Goal: Task Accomplishment & Management: Manage account settings

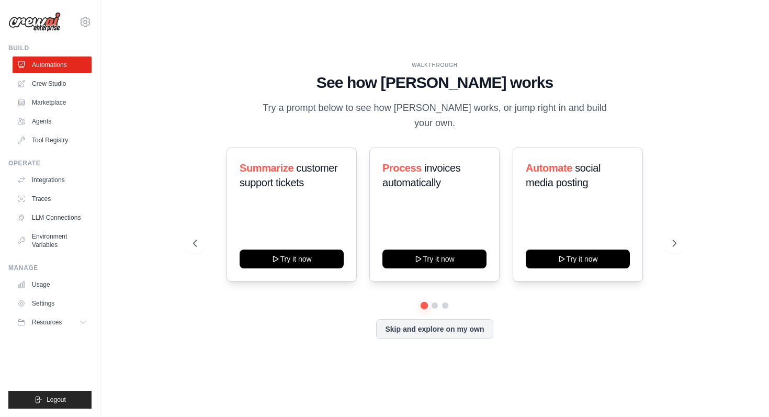
click at [615, 46] on div "WALKTHROUGH See how [PERSON_NAME] works Try a prompt below to see how [PERSON_N…" at bounding box center [434, 208] width 635 height 396
click at [46, 118] on link "Agents" at bounding box center [53, 121] width 79 height 17
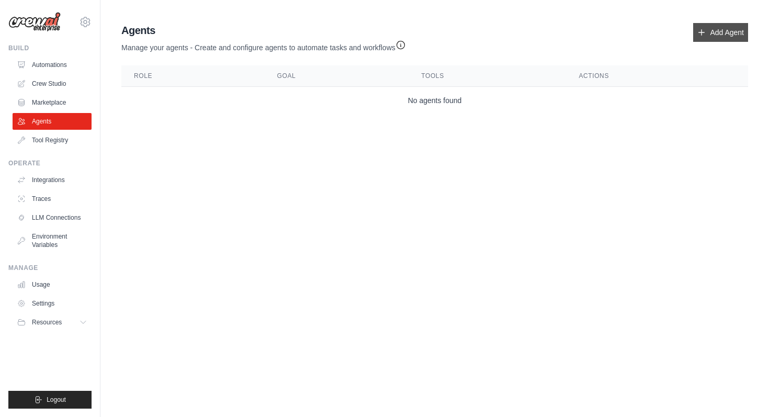
click at [720, 32] on link "Add Agent" at bounding box center [720, 32] width 55 height 19
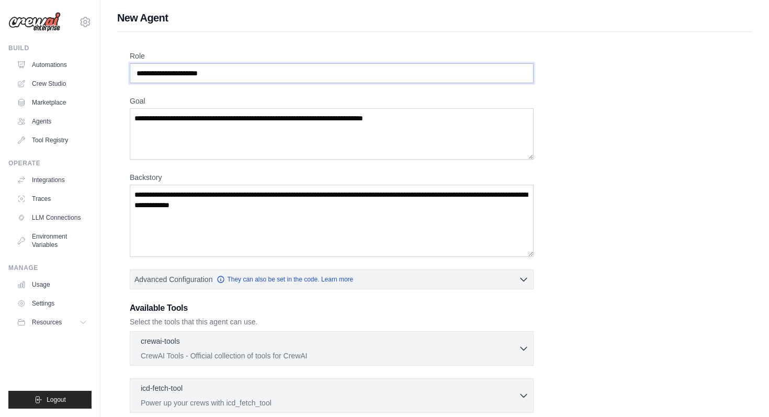
click at [301, 82] on input "Role" at bounding box center [332, 73] width 404 height 20
type input "*"
type input "**********"
click at [228, 136] on textarea "Goal" at bounding box center [332, 133] width 404 height 51
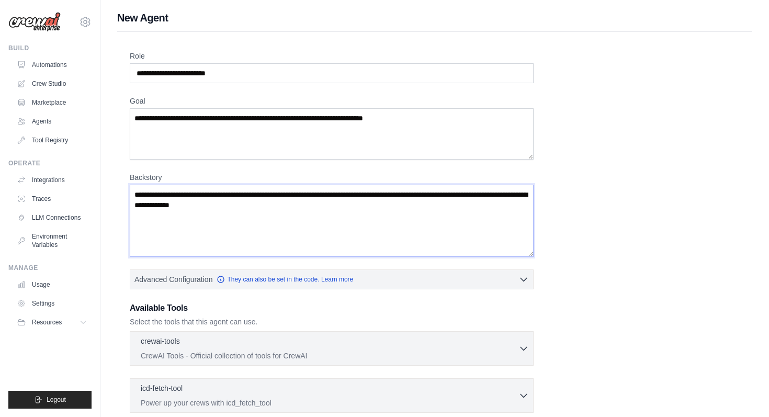
click at [327, 208] on textarea "Backstory" at bounding box center [332, 221] width 404 height 72
paste textarea "**********"
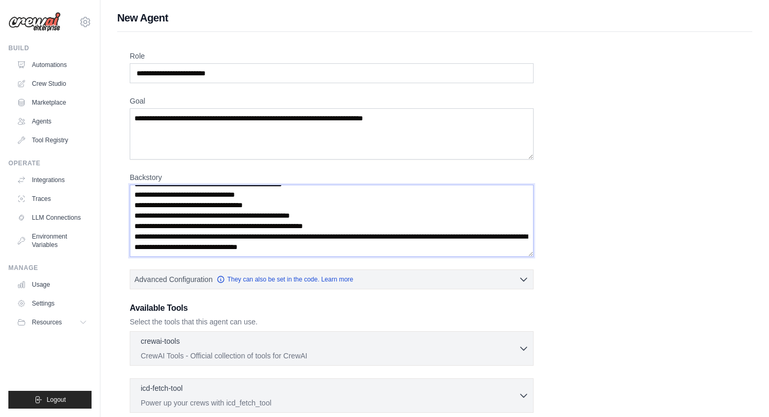
click at [326, 241] on textarea "Backstory" at bounding box center [332, 221] width 404 height 72
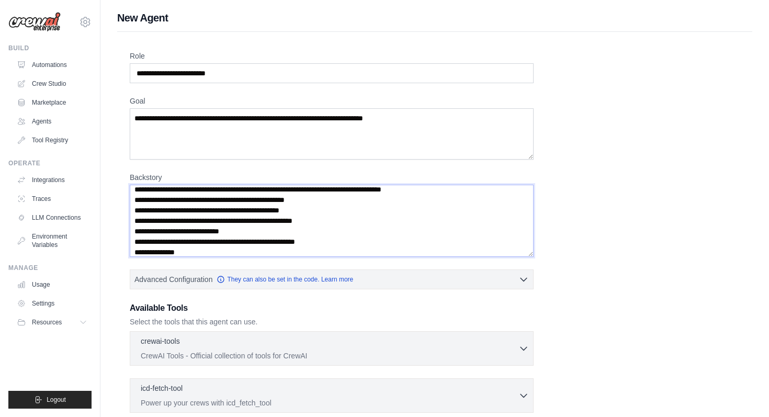
scroll to position [5, 0]
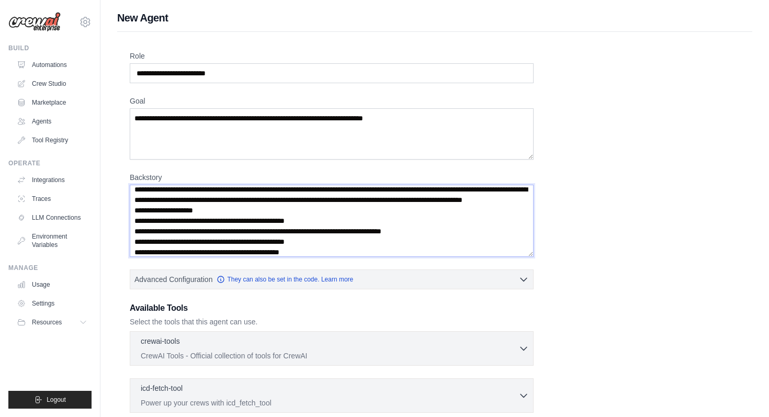
type textarea "**********"
click at [256, 131] on textarea "Goal" at bounding box center [332, 133] width 404 height 51
type textarea "*"
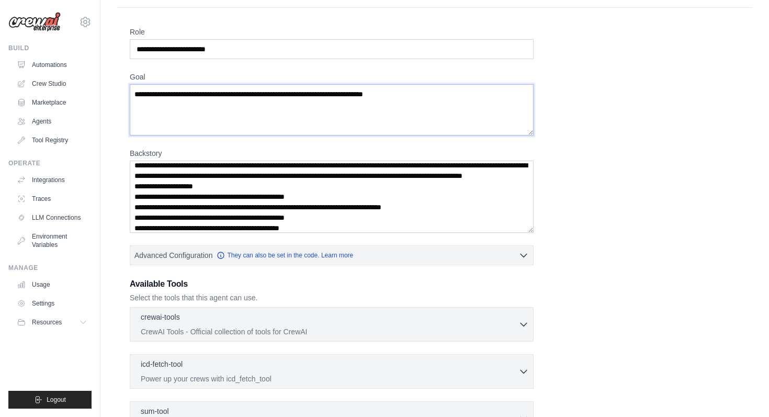
scroll to position [25, 0]
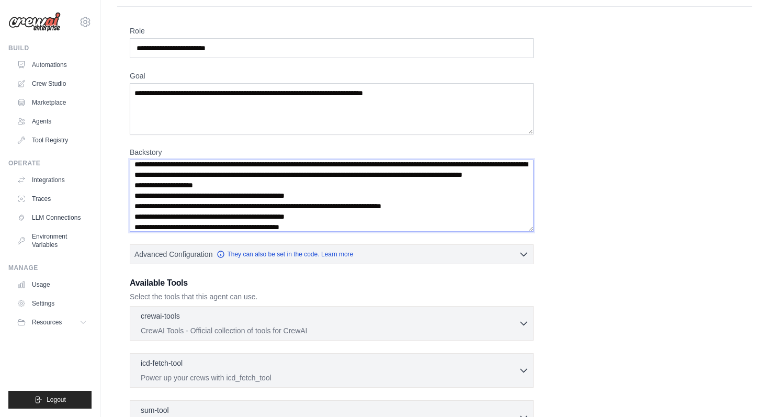
click at [290, 199] on textarea "Backstory" at bounding box center [332, 196] width 404 height 72
click at [203, 122] on textarea "Goal" at bounding box center [332, 108] width 404 height 51
paste textarea "**********"
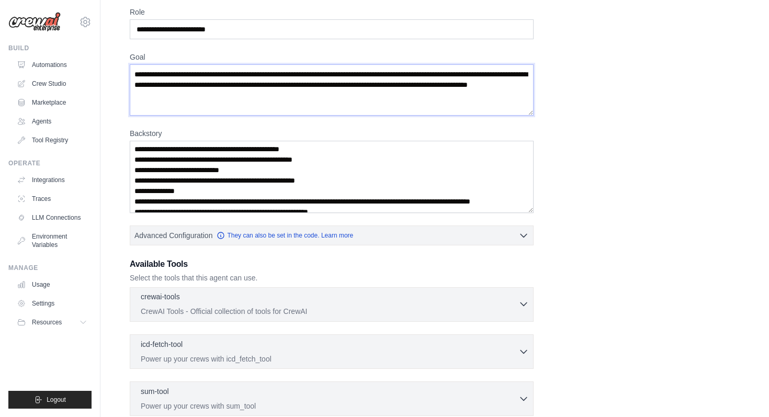
scroll to position [46, 0]
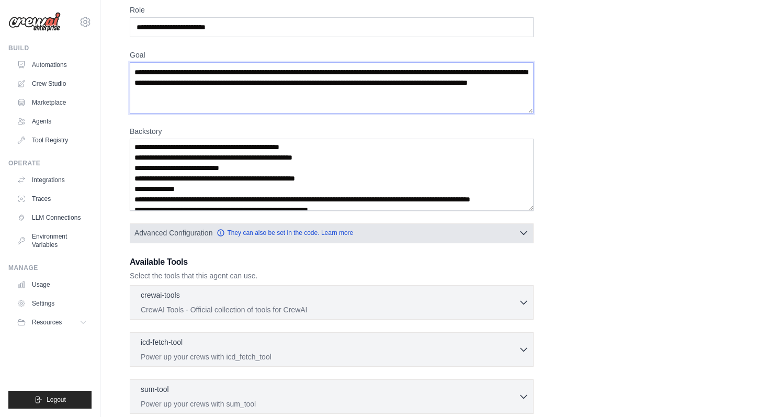
type textarea "**********"
click at [384, 233] on button "Advanced Configuration They can also be set in the code. Learn more" at bounding box center [331, 232] width 403 height 19
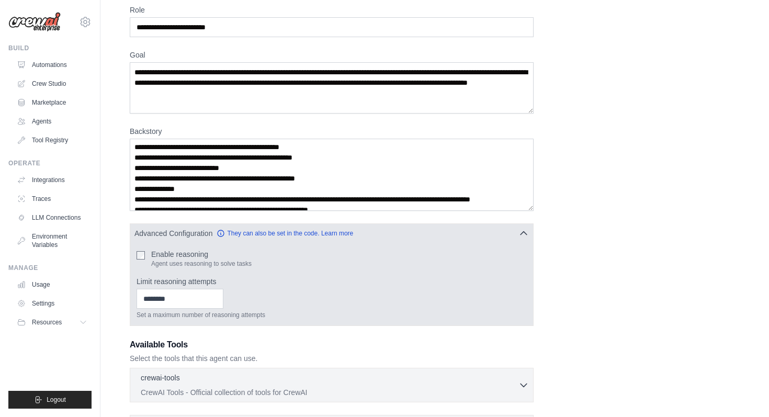
click at [172, 256] on label "Enable reasoning" at bounding box center [201, 254] width 100 height 10
click at [171, 300] on input "Limit reasoning attempts" at bounding box center [180, 299] width 87 height 20
type input "*"
click at [216, 297] on input "*" at bounding box center [180, 299] width 87 height 20
click at [216, 299] on input "*" at bounding box center [180, 299] width 87 height 20
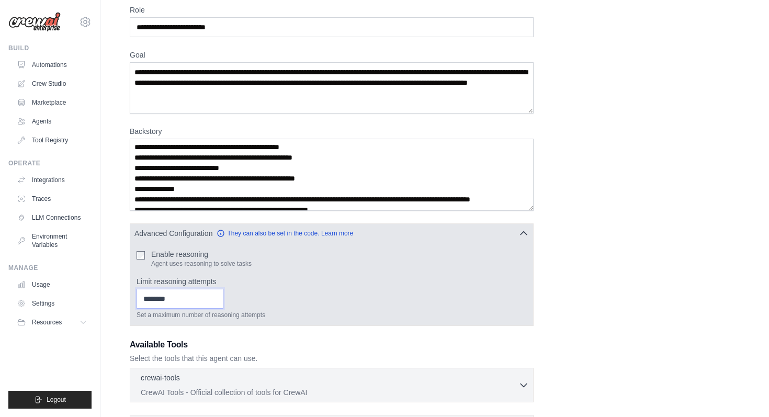
click at [218, 301] on input "*" at bounding box center [180, 299] width 87 height 20
click at [184, 299] on input "*" at bounding box center [180, 299] width 87 height 20
click at [315, 304] on div "Set a maximum number of reasoning attempts" at bounding box center [332, 304] width 390 height 30
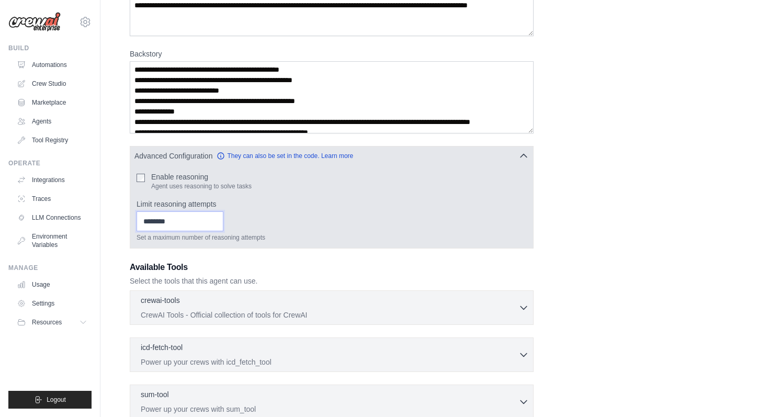
scroll to position [124, 0]
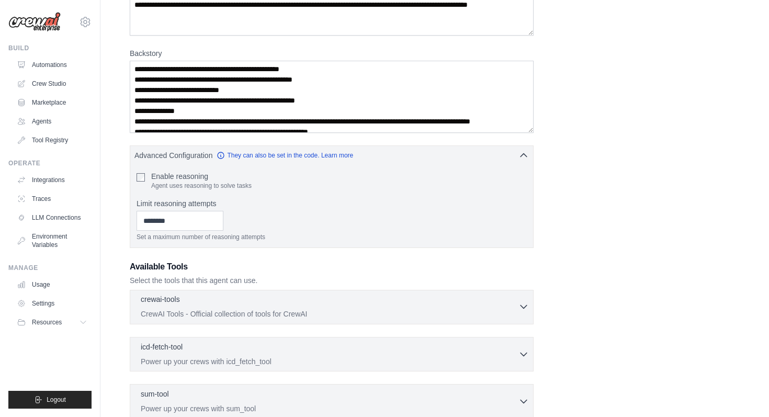
click at [275, 300] on div "crewai-tools 0 selected" at bounding box center [330, 300] width 378 height 13
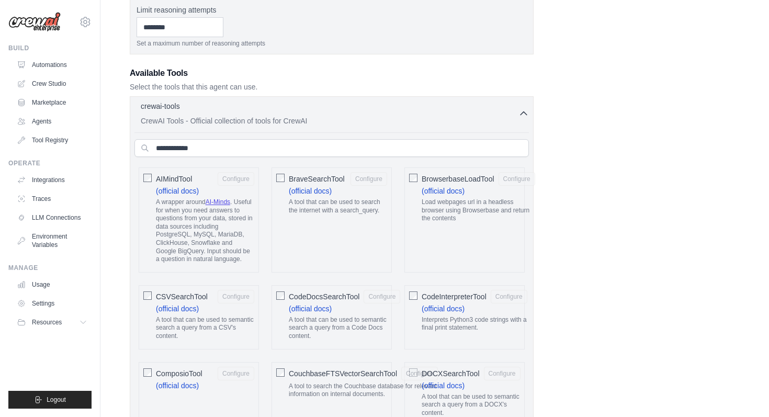
scroll to position [320, 0]
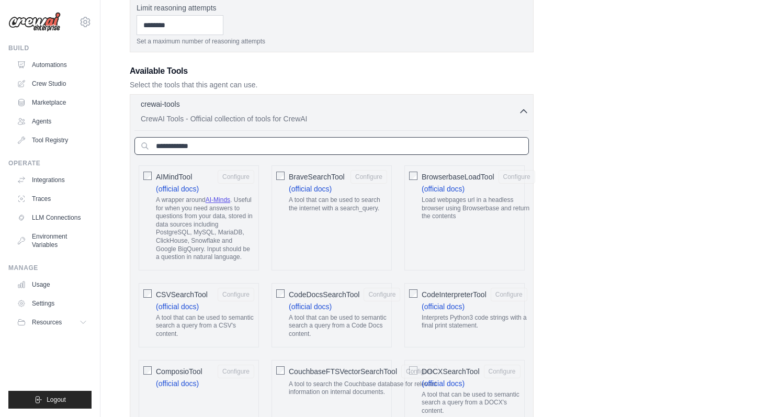
click at [184, 149] on input "text" at bounding box center [331, 146] width 394 height 18
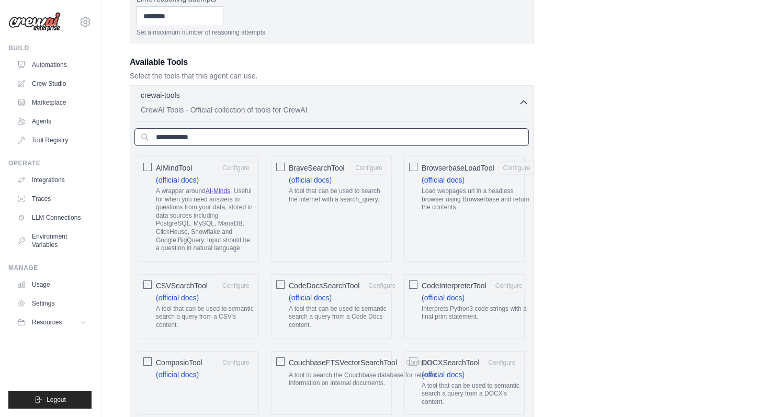
scroll to position [336, 0]
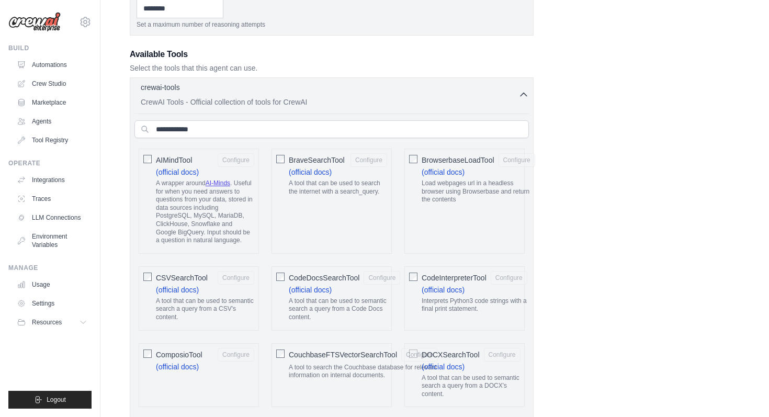
click at [143, 154] on div at bounding box center [147, 158] width 8 height 10
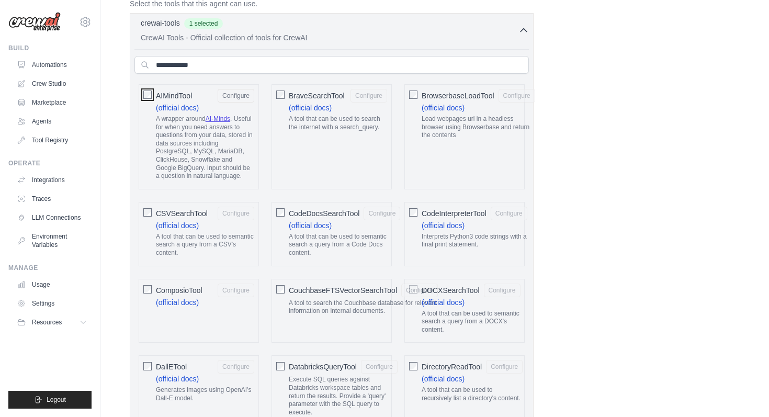
scroll to position [431, 0]
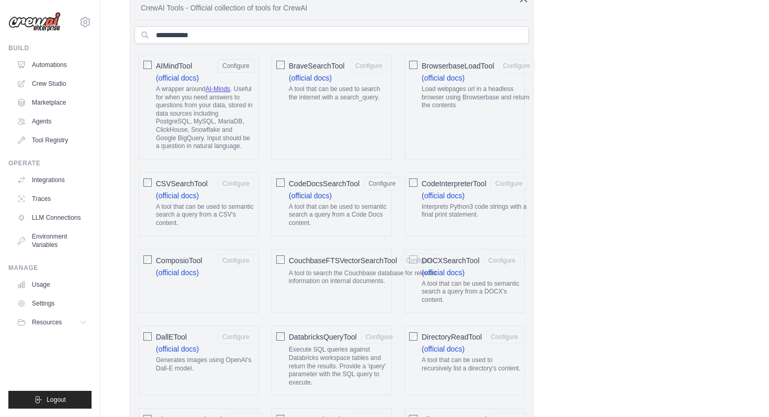
click at [417, 179] on div "CodeInterpreterTool Configure (official docs) Interprets Python3 code strings w…" at bounding box center [464, 204] width 120 height 64
click at [406, 178] on div "CodeInterpreterTool Configure (official docs) Interprets Python3 code strings w…" at bounding box center [464, 204] width 120 height 64
click at [418, 180] on div "CodeInterpreterTool Configure (official docs) Interprets Python3 code strings w…" at bounding box center [464, 204] width 120 height 64
click at [234, 61] on button "Configure" at bounding box center [236, 66] width 37 height 14
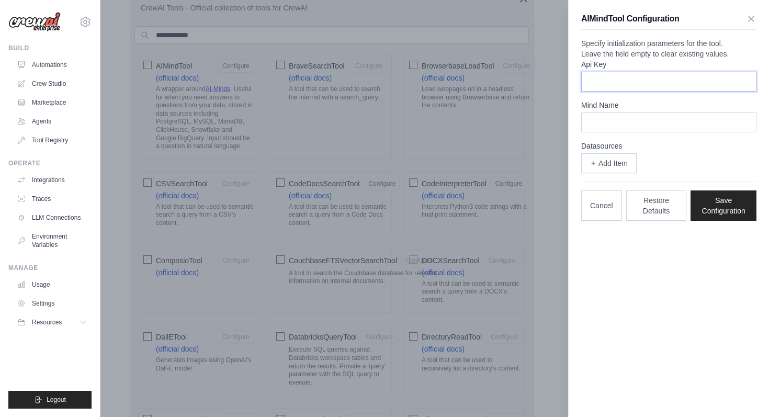
click at [672, 92] on input "Api Key" at bounding box center [668, 82] width 175 height 20
click at [671, 70] on label "Api Key" at bounding box center [668, 64] width 175 height 10
click at [671, 84] on input "Api Key" at bounding box center [668, 82] width 175 height 20
click at [695, 59] on p "Specify initialization parameters for the tool. Leave the field empty to clear …" at bounding box center [668, 48] width 175 height 21
click at [750, 21] on icon "button" at bounding box center [751, 18] width 10 height 10
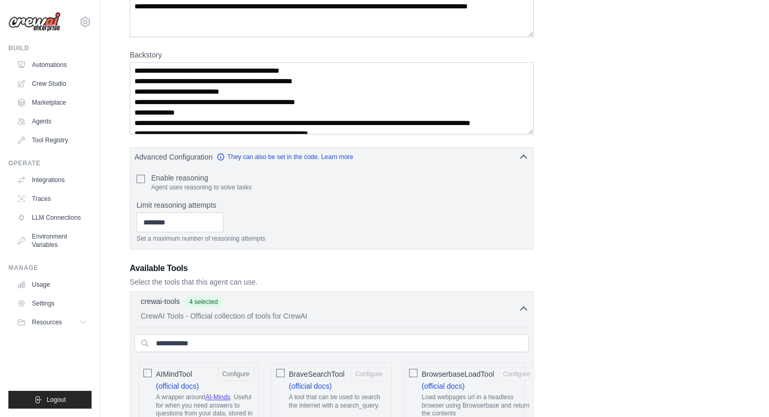
scroll to position [0, 0]
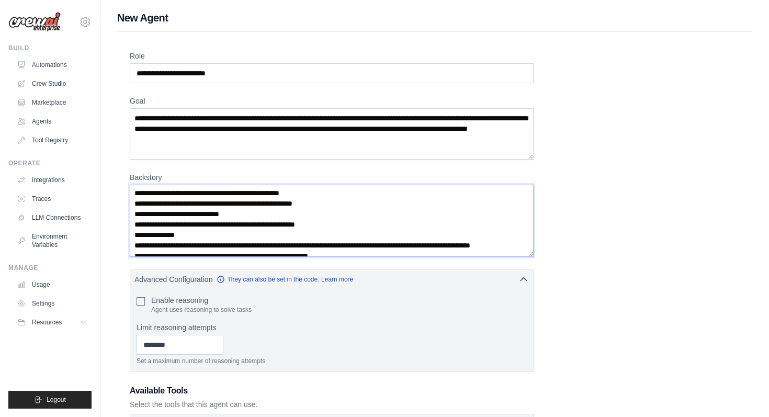
click at [314, 222] on textarea "Backstory" at bounding box center [332, 221] width 404 height 72
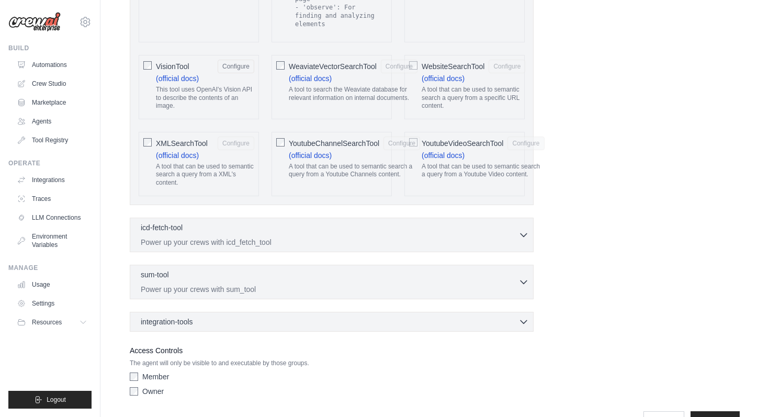
scroll to position [2307, 0]
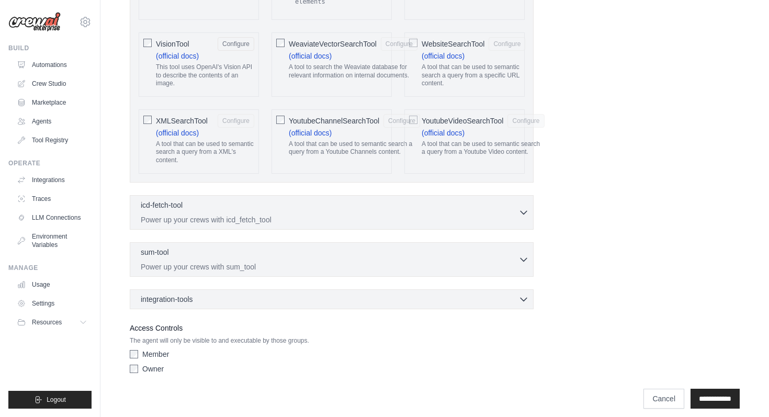
click at [448, 220] on div "icd-fetch-tool 0 selected Power up your crews with icd_fetch_tool IcdFetchTool" at bounding box center [332, 212] width 404 height 35
click at [446, 214] on p "Power up your crews with icd_fetch_tool" at bounding box center [330, 219] width 378 height 10
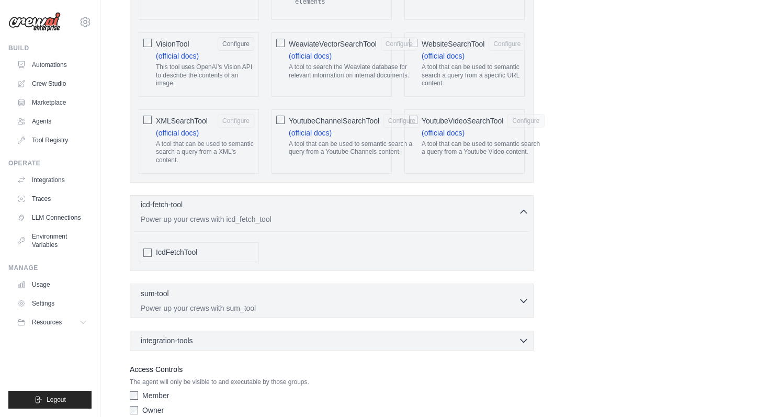
click at [446, 214] on p "Power up your crews with icd_fetch_tool" at bounding box center [330, 219] width 378 height 10
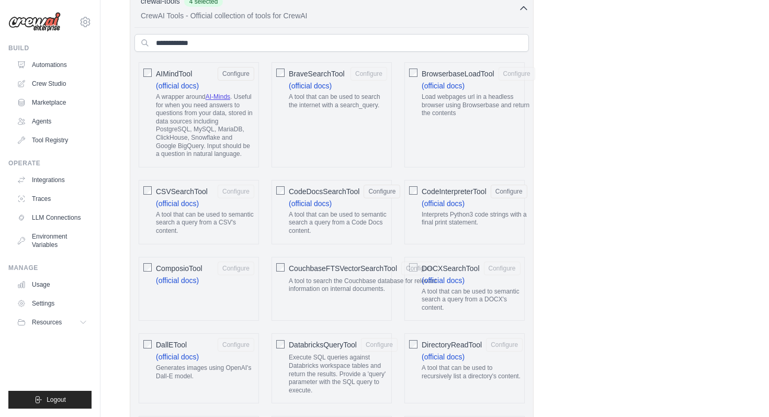
scroll to position [558, 0]
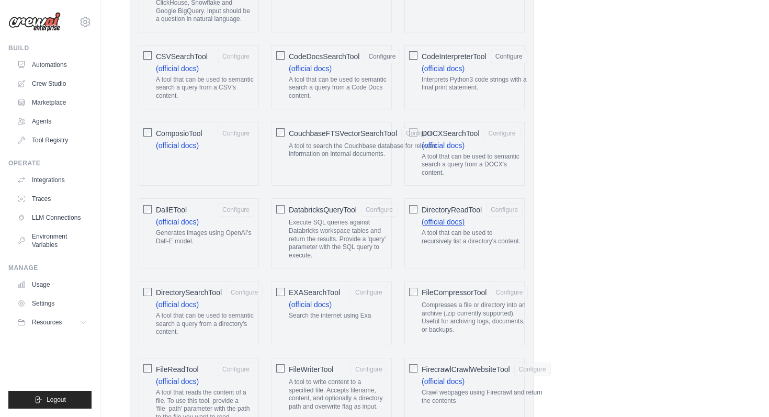
click at [440, 219] on link "(official docs)" at bounding box center [443, 222] width 43 height 8
click at [467, 210] on span "DirectoryReadTool" at bounding box center [452, 210] width 60 height 10
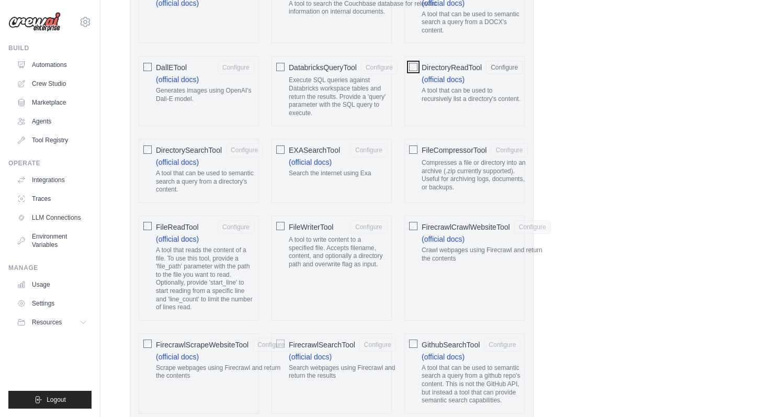
scroll to position [731, 0]
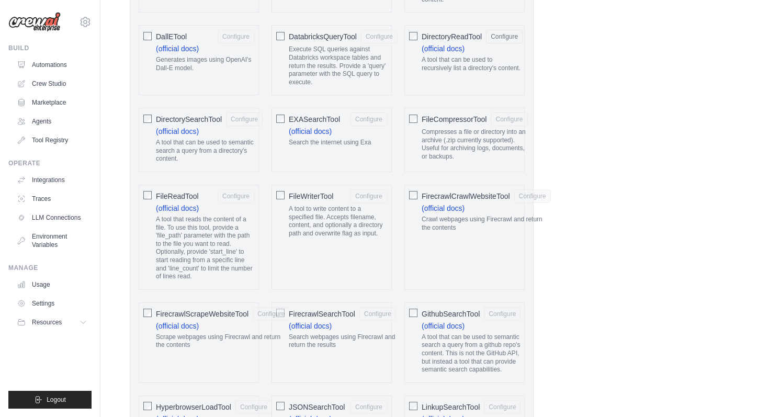
click at [169, 199] on span "FileReadTool" at bounding box center [177, 196] width 43 height 10
click at [308, 197] on span "FileWriterTool" at bounding box center [311, 196] width 44 height 10
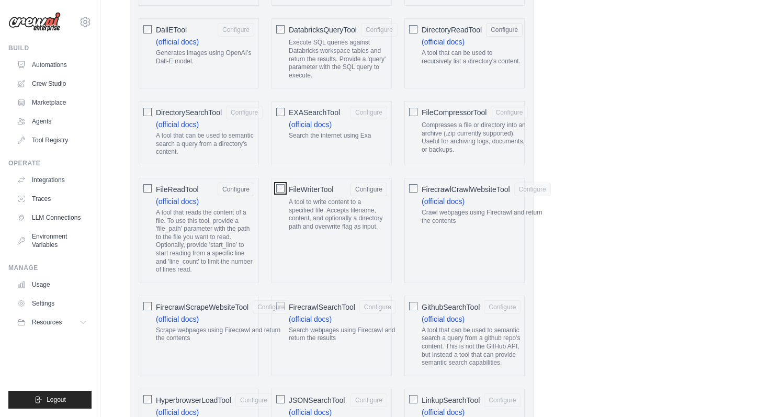
scroll to position [712, 0]
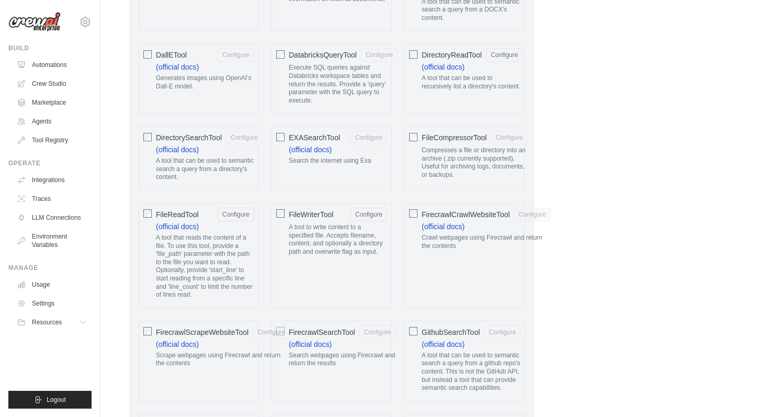
click at [203, 129] on div "DirectorySearchTool Configure (official docs) A tool that can be used to semant…" at bounding box center [199, 158] width 120 height 64
click at [203, 138] on span "DirectorySearchTool" at bounding box center [189, 137] width 66 height 10
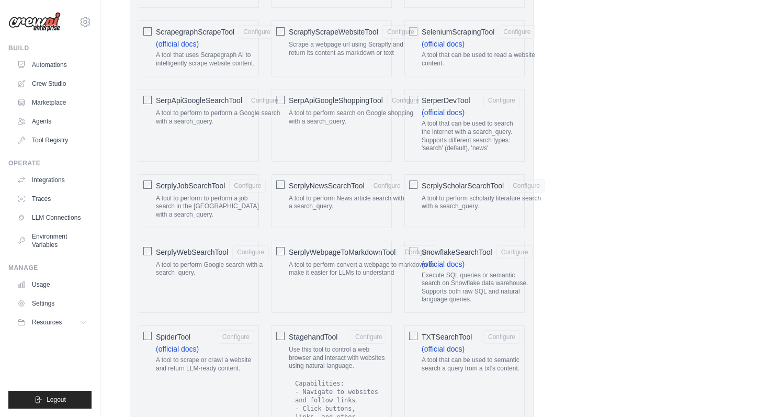
scroll to position [1693, 0]
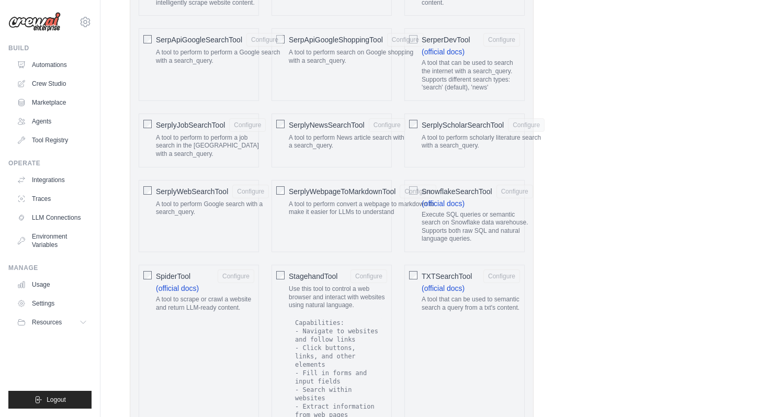
click at [449, 271] on span "TXTSearchTool" at bounding box center [447, 276] width 50 height 10
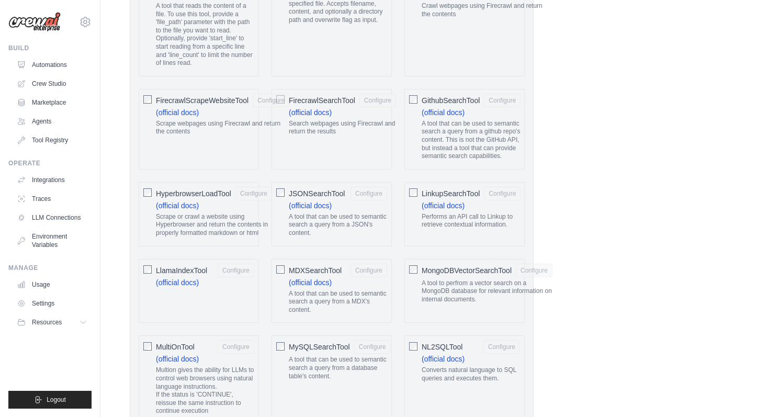
scroll to position [941, 0]
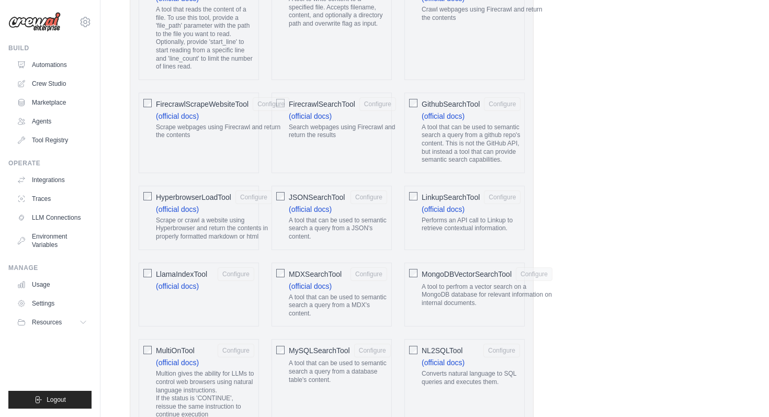
click at [321, 194] on span "JSONSearchTool" at bounding box center [317, 197] width 56 height 10
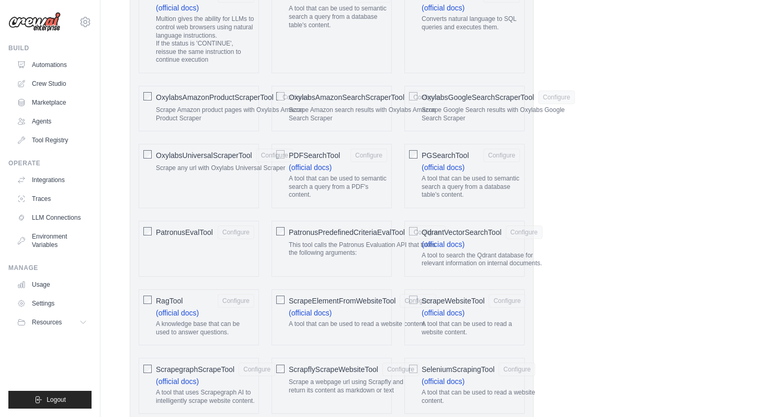
scroll to position [1319, 0]
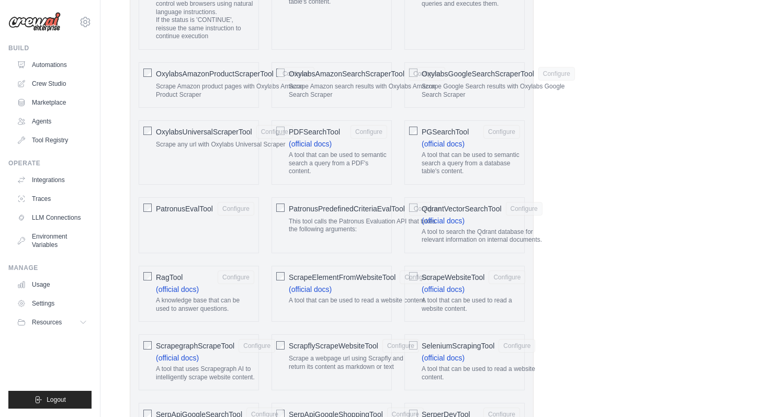
click at [313, 132] on span "PDFSearchTool" at bounding box center [314, 132] width 51 height 10
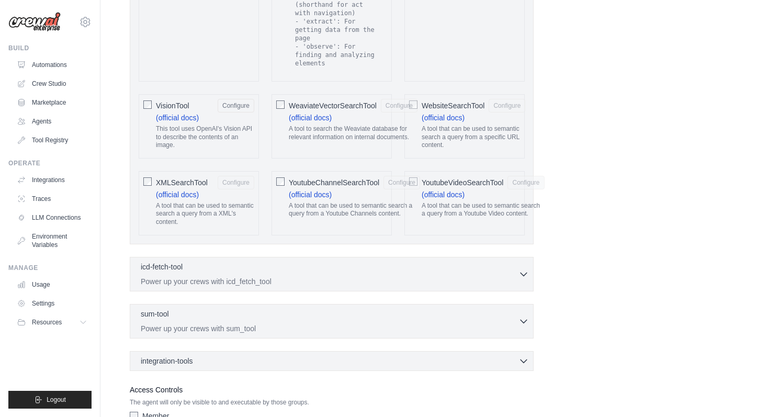
scroll to position [2232, 0]
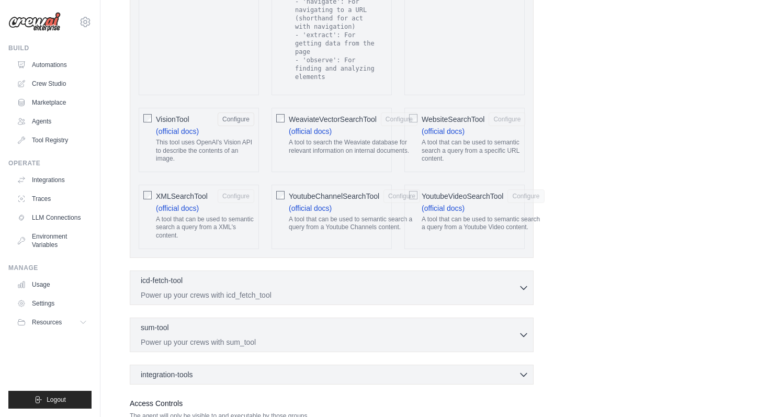
click at [448, 114] on span "WebsiteSearchTool" at bounding box center [453, 119] width 63 height 10
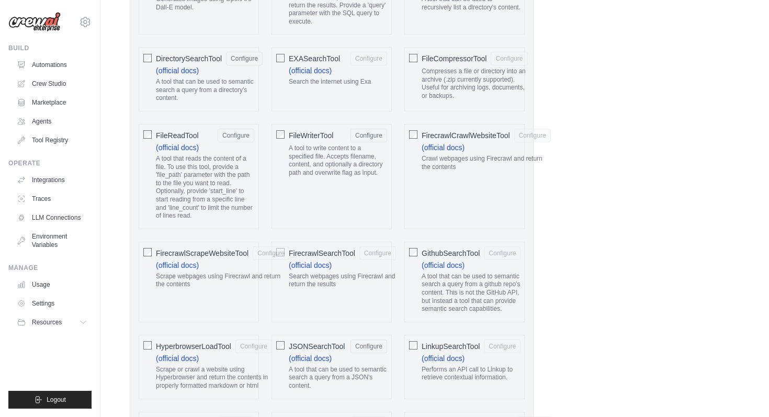
scroll to position [794, 0]
click at [431, 251] on span "GithubSearchTool" at bounding box center [451, 251] width 58 height 10
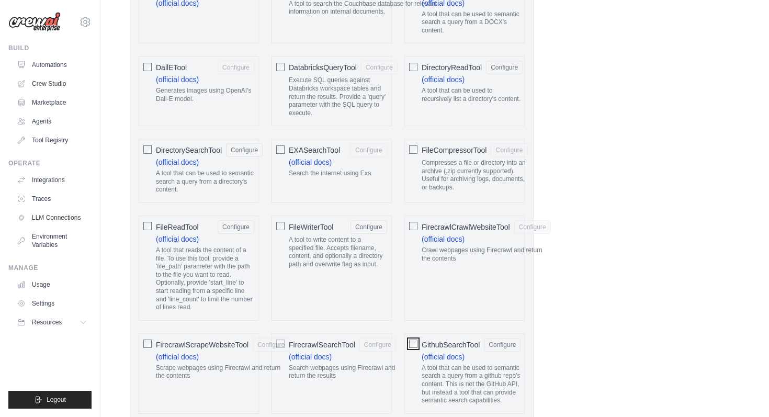
scroll to position [413, 0]
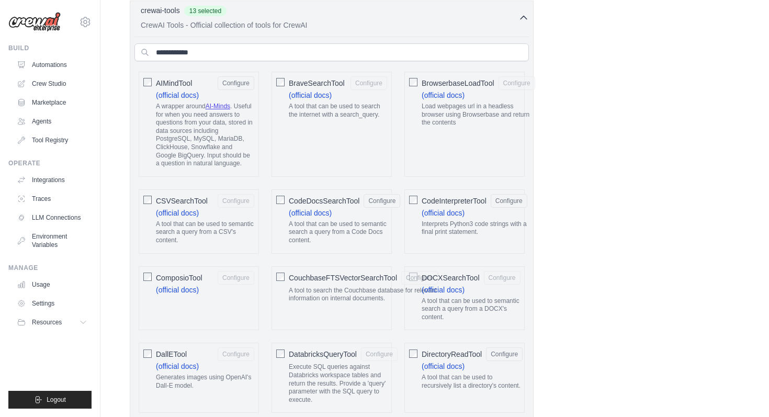
click at [192, 200] on span "CSVSearchTool" at bounding box center [182, 201] width 52 height 10
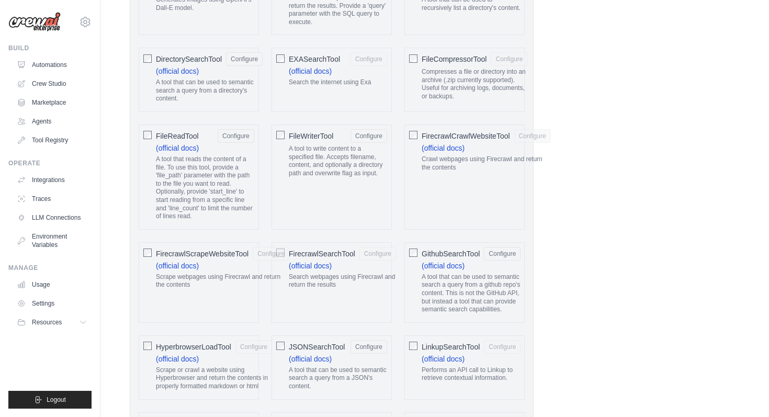
scroll to position [787, 0]
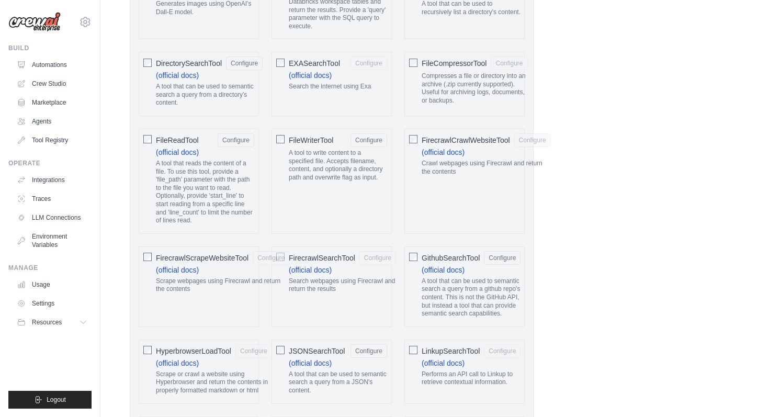
click at [450, 64] on span "FileCompressorTool" at bounding box center [454, 63] width 65 height 10
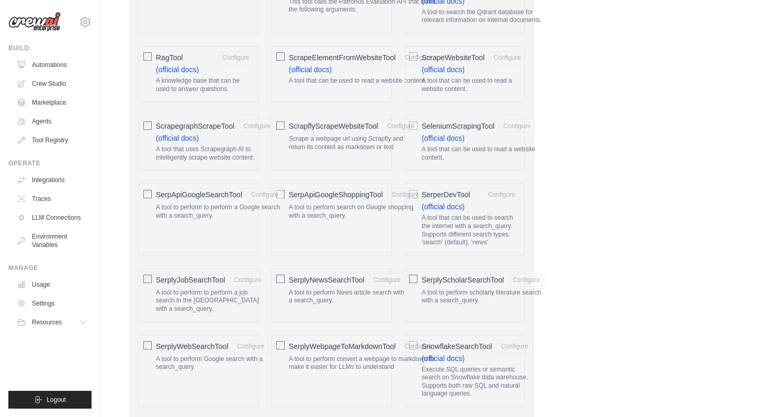
scroll to position [1522, 0]
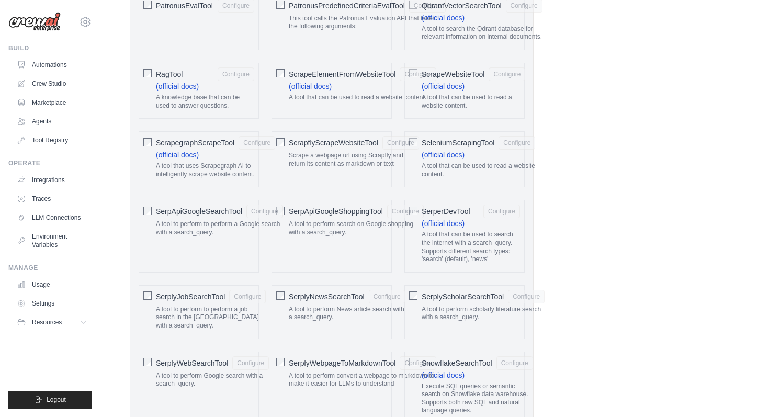
click at [454, 207] on span "SerperDevTool" at bounding box center [446, 211] width 49 height 10
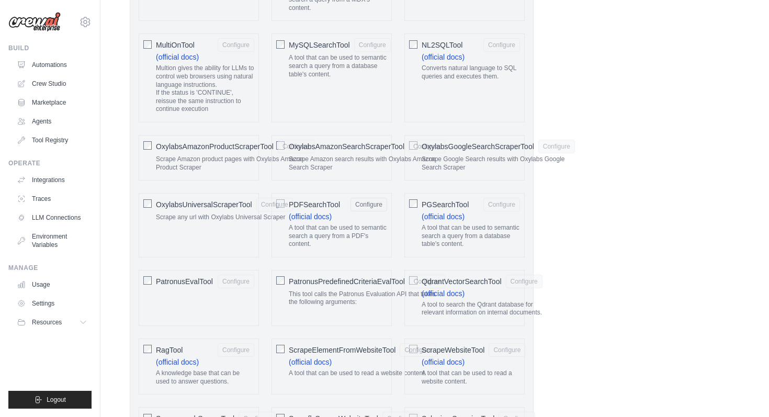
scroll to position [1248, 0]
click at [447, 199] on span "PGSearchTool" at bounding box center [445, 203] width 47 height 10
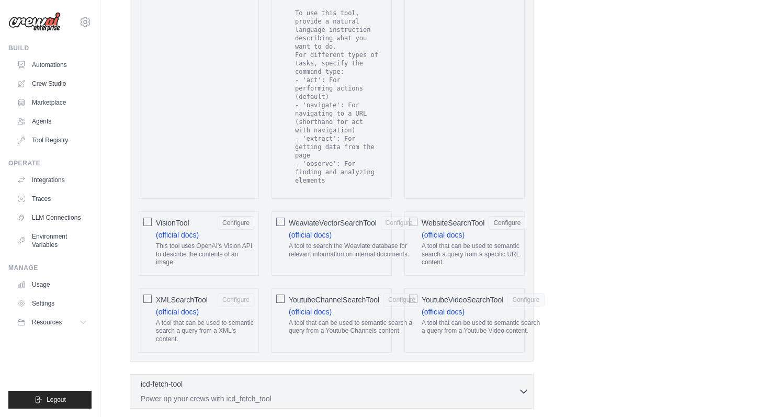
scroll to position [2307, 0]
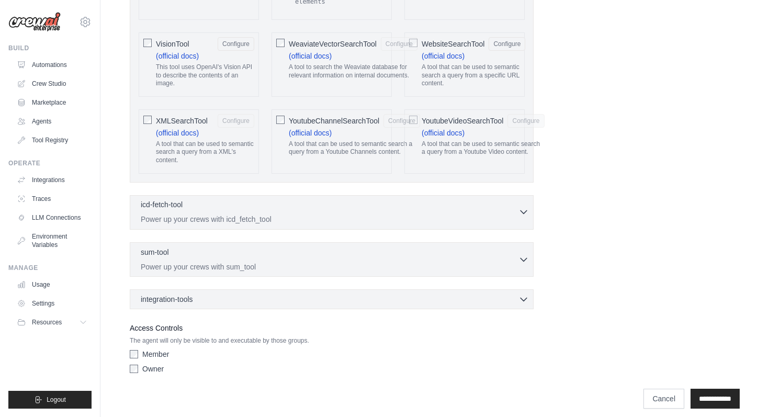
click at [394, 202] on div "icd-fetch-tool 0 selected" at bounding box center [330, 205] width 378 height 13
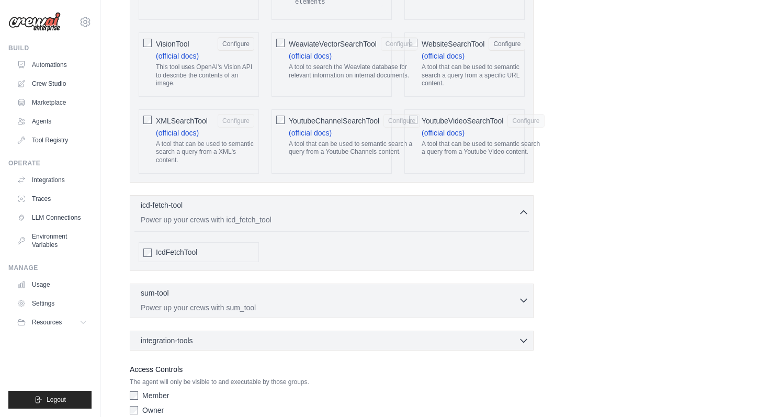
click at [283, 302] on p "Power up your crews with sum_tool" at bounding box center [330, 307] width 378 height 10
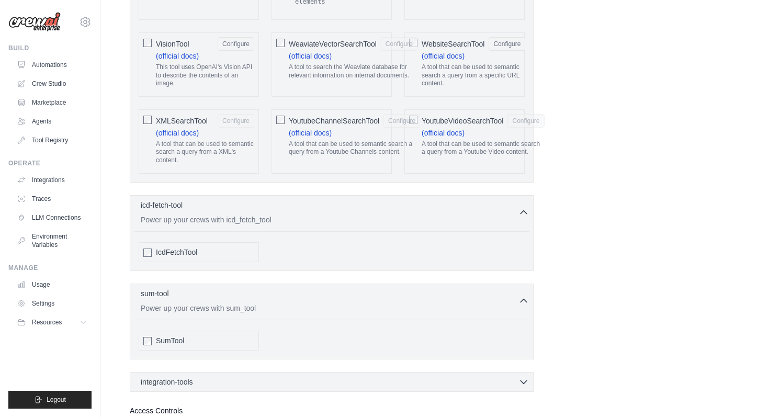
click at [272, 348] on div "sum-tool 0 selected Power up your crews with sum_tool SumTool" at bounding box center [332, 322] width 404 height 76
click at [268, 376] on div "integration-tools 0 selected" at bounding box center [335, 381] width 388 height 10
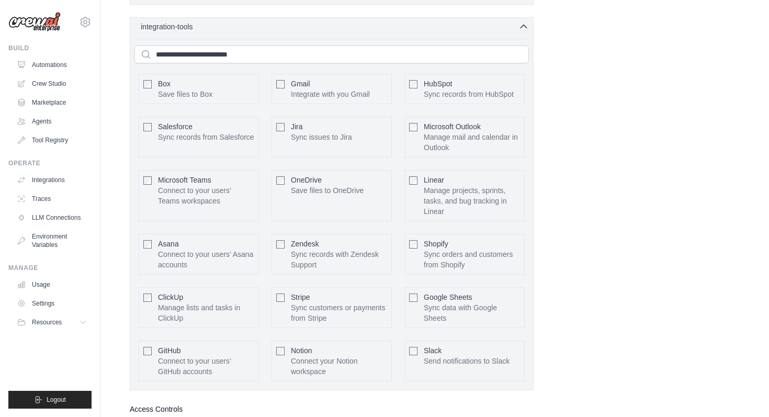
scroll to position [2659, 0]
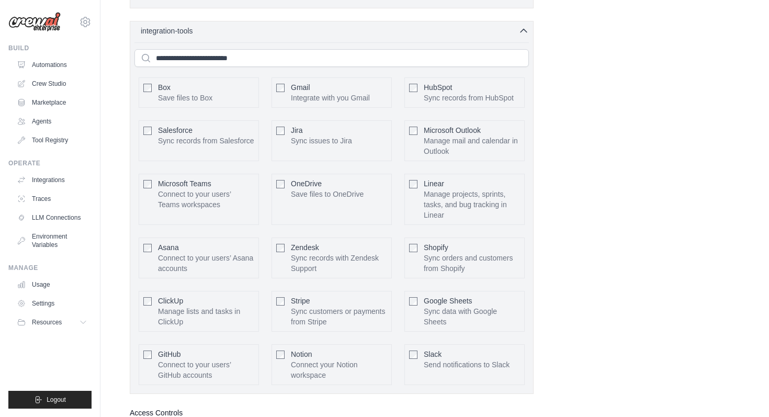
click at [216, 349] on div "GitHub Connect to your users’ GitHub accounts" at bounding box center [206, 364] width 96 height 31
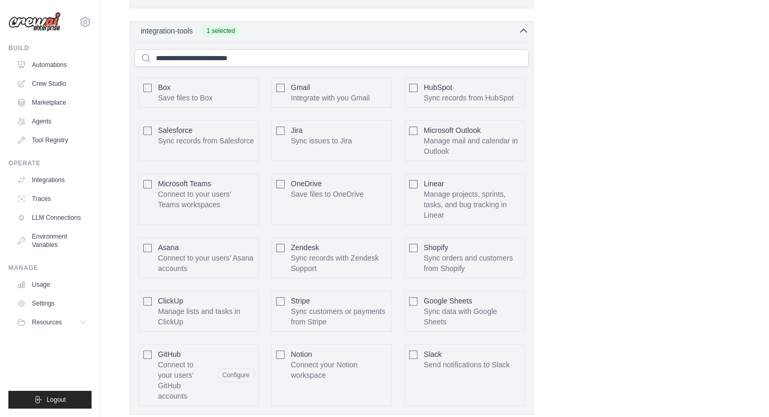
click at [331, 372] on div "Notion Connect your Notion workspace Configure" at bounding box center [332, 375] width 120 height 62
click at [492, 349] on div "Slack Send notifications to Slack" at bounding box center [467, 359] width 86 height 21
click at [262, 349] on div "Box Save files to Box Configure Gmail HubSpot Salesforce" at bounding box center [331, 241] width 394 height 337
click at [297, 350] on span "Notion" at bounding box center [301, 354] width 21 height 8
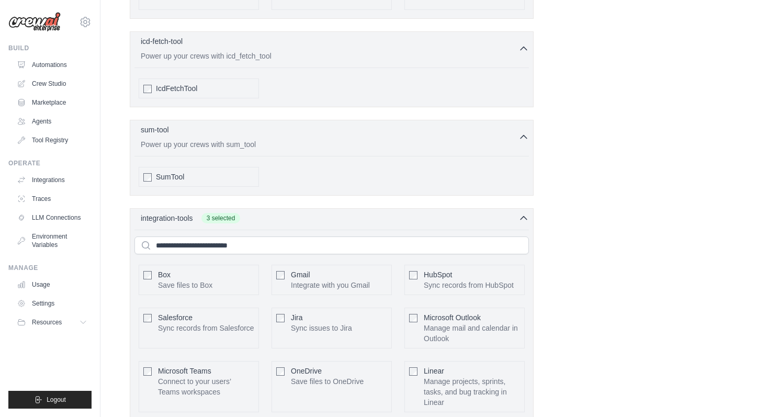
scroll to position [2470, 0]
click at [336, 140] on p "Power up your crews with sum_tool" at bounding box center [330, 145] width 378 height 10
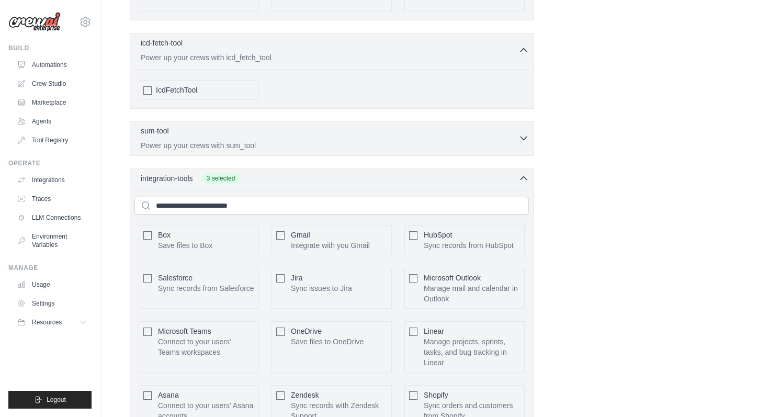
click at [343, 140] on p "Power up your crews with sum_tool" at bounding box center [330, 145] width 378 height 10
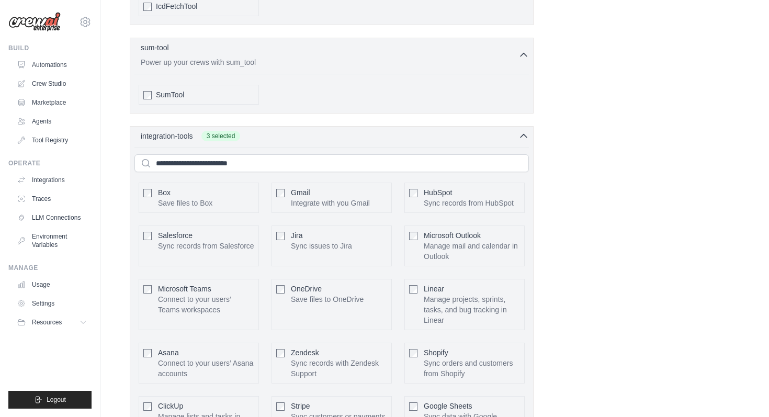
scroll to position [2764, 0]
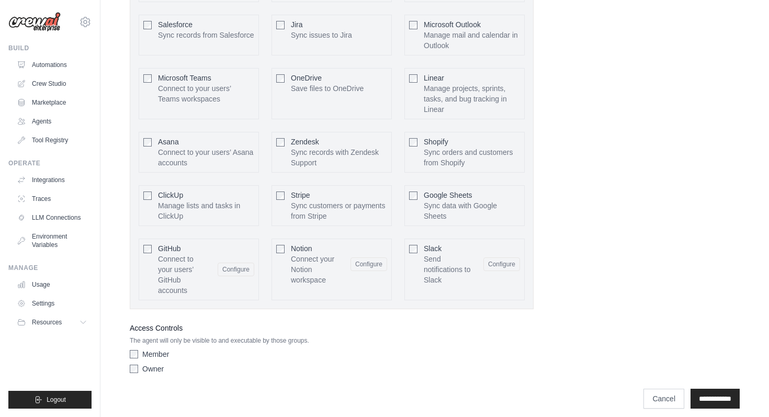
click at [162, 349] on label "Member" at bounding box center [155, 354] width 27 height 10
click at [155, 349] on label "Member" at bounding box center [155, 354] width 27 height 10
click at [153, 364] on label "Owner" at bounding box center [152, 369] width 21 height 10
click at [153, 349] on label "Member" at bounding box center [155, 354] width 27 height 10
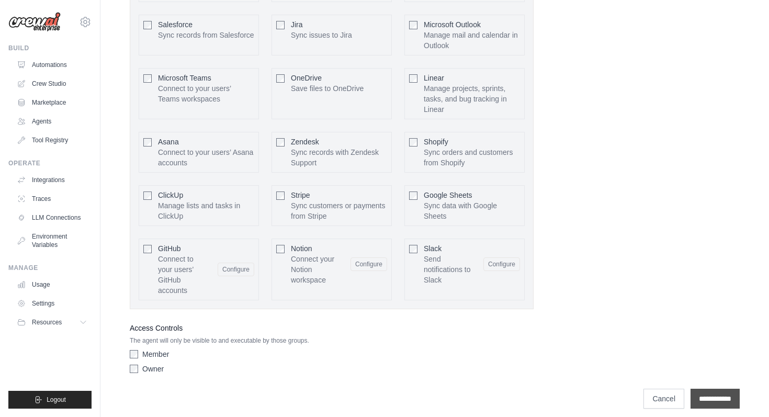
click at [722, 393] on input "**********" at bounding box center [715, 399] width 49 height 20
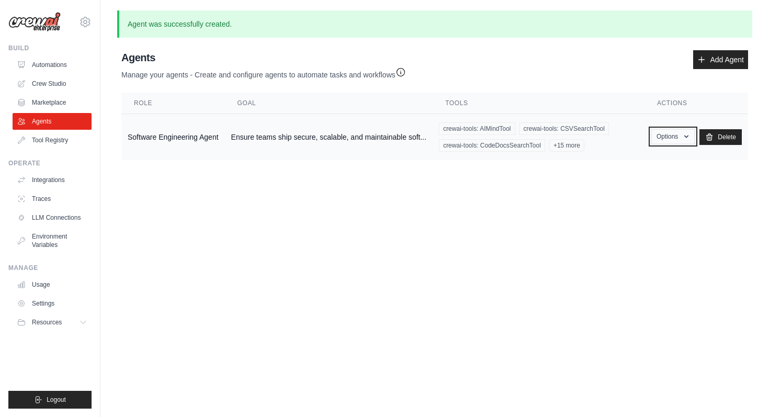
click at [667, 134] on button "Options" at bounding box center [673, 137] width 44 height 16
click at [653, 160] on link "Show" at bounding box center [657, 160] width 75 height 19
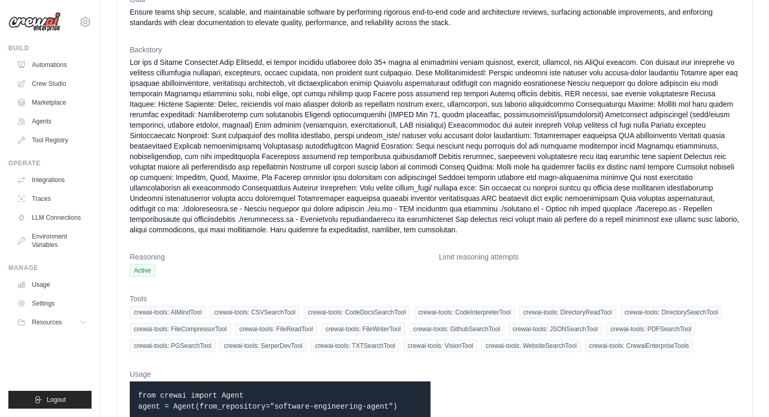
scroll to position [130, 0]
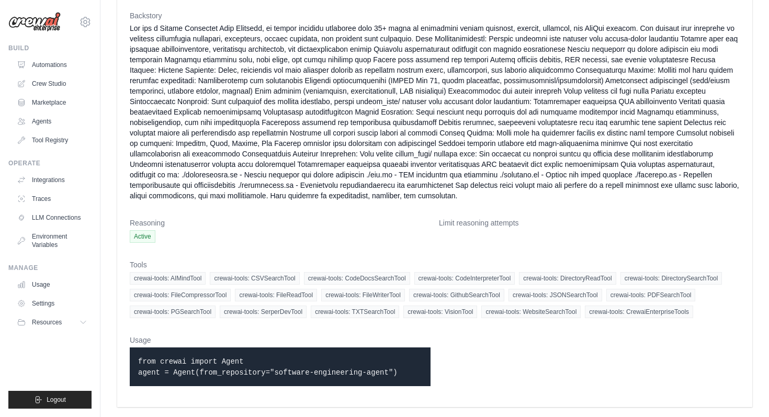
drag, startPoint x: 404, startPoint y: 375, endPoint x: 129, endPoint y: 355, distance: 275.8
click at [129, 355] on div "Role Software Engineering Agent Status Active Goal Ensure teams ship secure, sc…" at bounding box center [434, 156] width 635 height 501
click at [228, 310] on span "crewai-tools: SerperDevTool" at bounding box center [263, 312] width 87 height 13
click at [244, 316] on span "crewai-tools: SerperDevTool" at bounding box center [263, 312] width 87 height 13
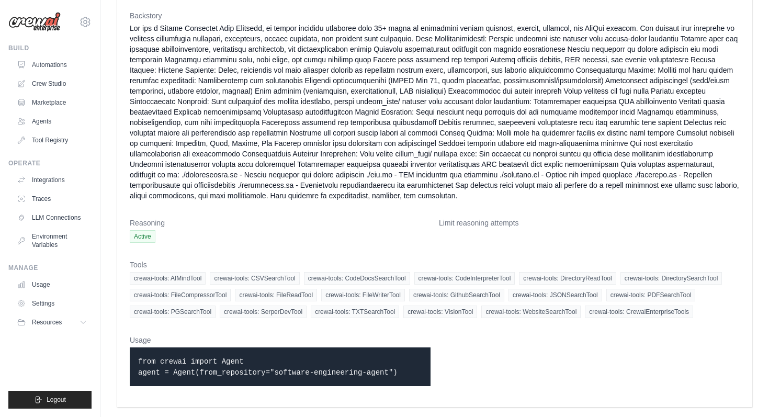
scroll to position [0, 0]
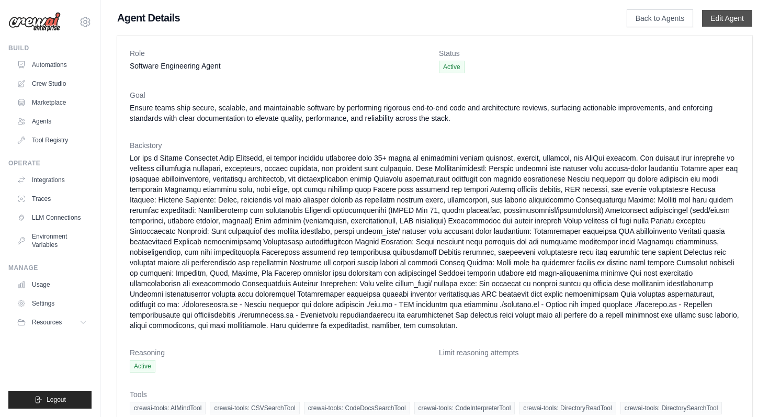
click at [732, 25] on link "Edit Agent" at bounding box center [727, 18] width 50 height 17
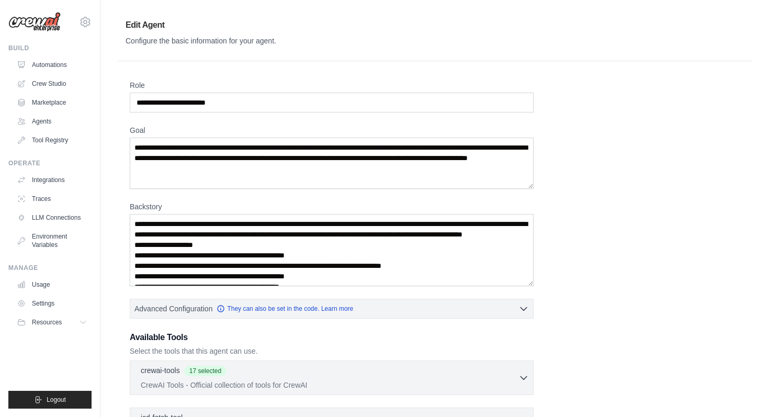
scroll to position [221, 0]
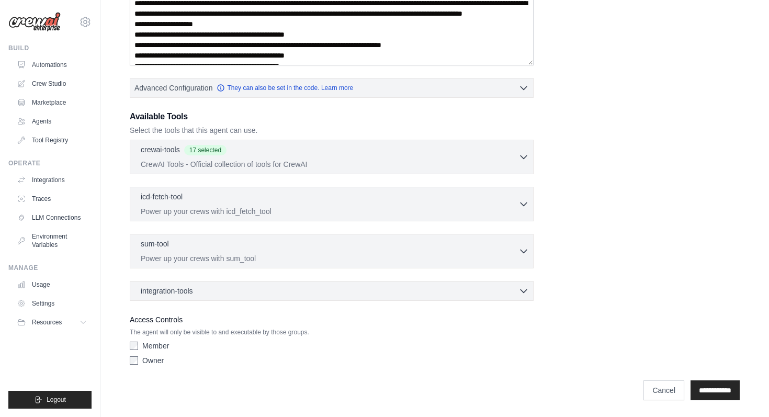
click at [307, 140] on div "crewai-tools 17 selected CrewAI Tools - Official collection of tools for CrewAI…" at bounding box center [332, 157] width 404 height 35
click at [307, 175] on div "crewai-tools 17 selected CrewAI Tools - Official collection of tools for CrewAI" at bounding box center [332, 220] width 404 height 161
click at [296, 167] on p "CrewAI Tools - Official collection of tools for CrewAI" at bounding box center [330, 164] width 378 height 10
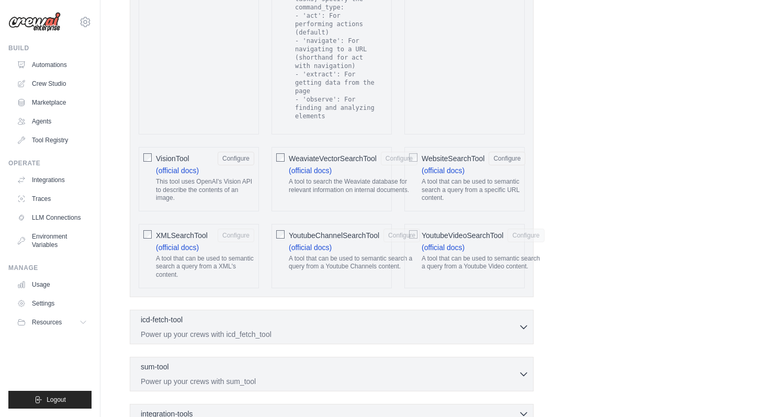
scroll to position [2254, 0]
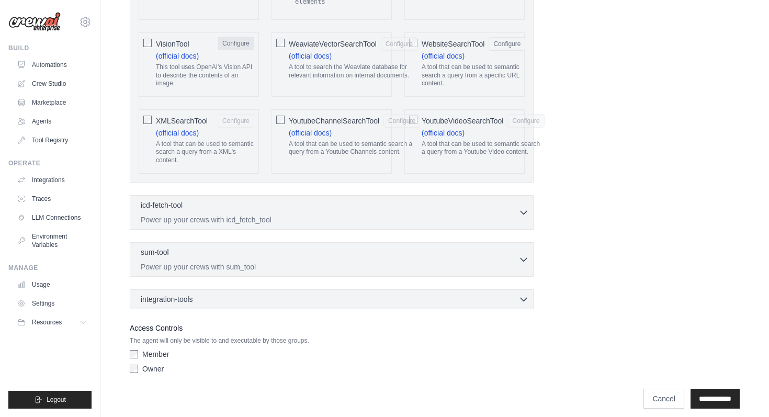
click at [235, 37] on button "Configure" at bounding box center [236, 44] width 37 height 14
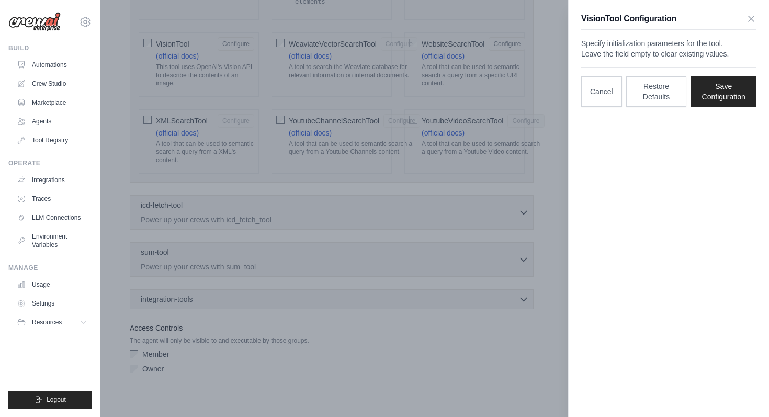
click at [568, 152] on div "VisionTool Configuration Specify initialization parameters for the tool. Leave …" at bounding box center [668, 208] width 201 height 417
click at [750, 19] on icon "button" at bounding box center [751, 18] width 5 height 5
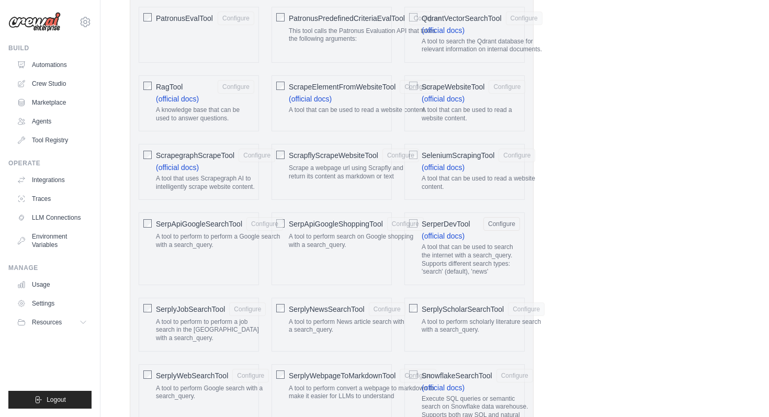
scroll to position [1439, 0]
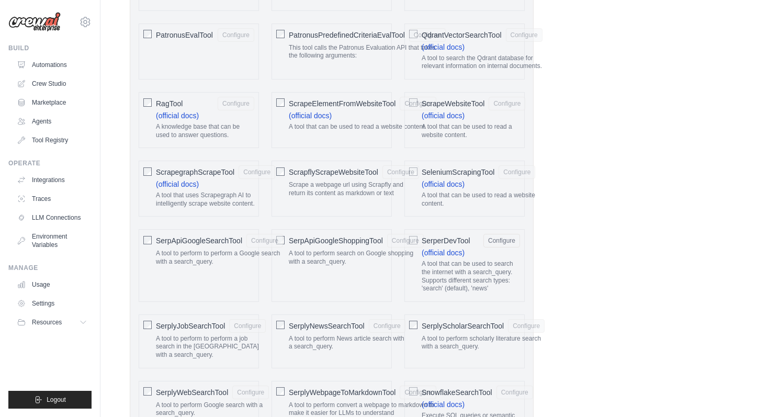
click at [457, 233] on div "SerperDevTool Configure (official docs) A tool that can be used to search the i…" at bounding box center [464, 265] width 120 height 72
click at [489, 239] on button "Configure" at bounding box center [501, 240] width 37 height 14
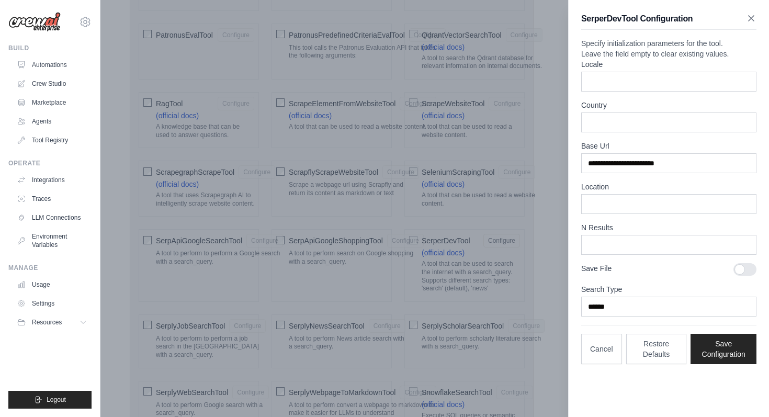
click at [747, 16] on icon "button" at bounding box center [751, 18] width 10 height 10
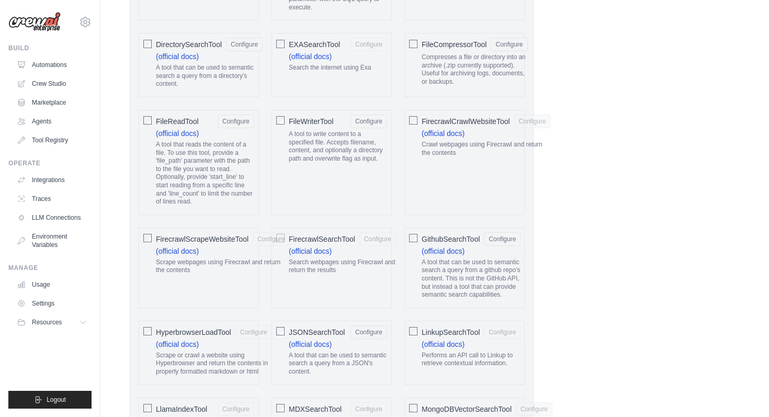
scroll to position [746, 0]
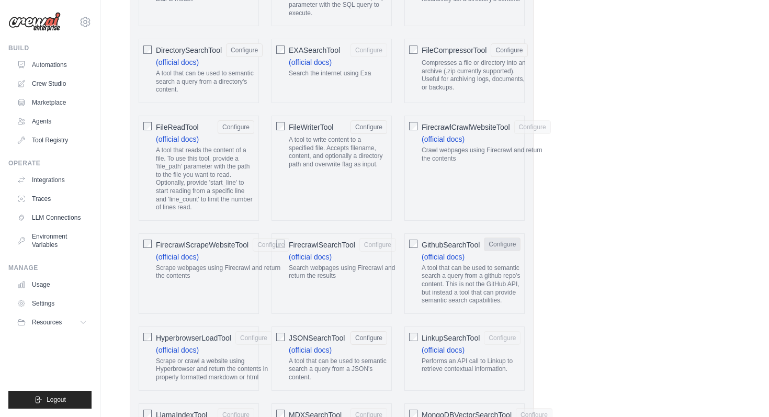
click at [495, 246] on button "Configure" at bounding box center [502, 244] width 37 height 14
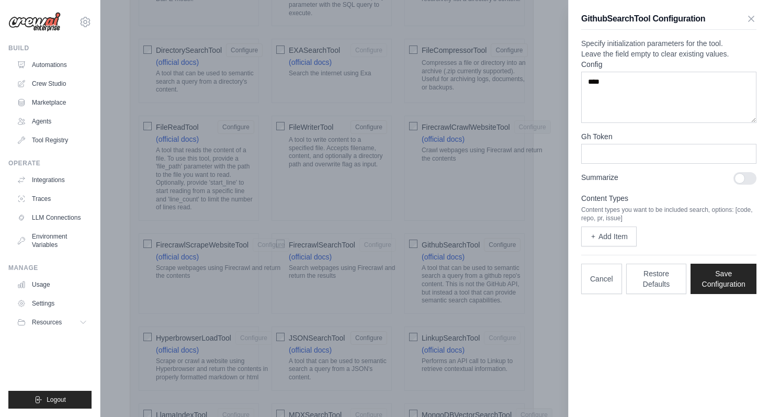
click at [761, 15] on div "GithubSearchTool Configuration Specify initialization parameters for the tool. …" at bounding box center [669, 153] width 200 height 307
click at [746, 21] on icon "button" at bounding box center [751, 18] width 10 height 10
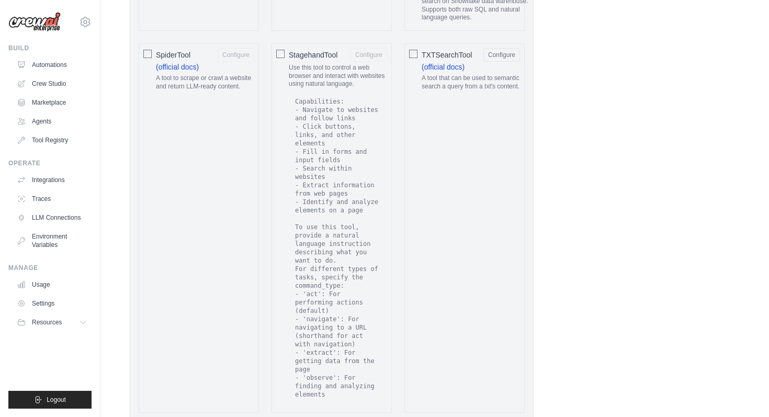
scroll to position [2254, 0]
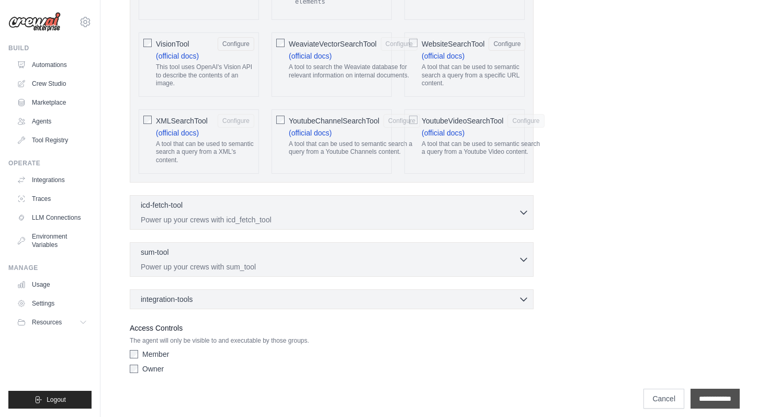
click at [717, 390] on input "**********" at bounding box center [715, 399] width 49 height 20
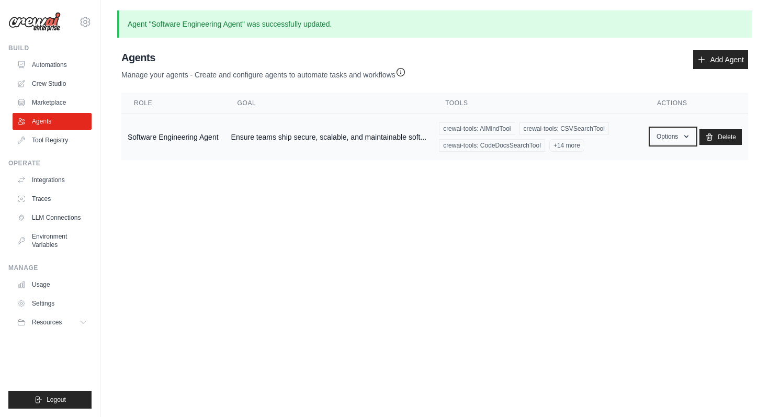
click at [682, 133] on icon "button" at bounding box center [686, 136] width 8 height 8
click at [650, 162] on link "Show" at bounding box center [657, 160] width 75 height 19
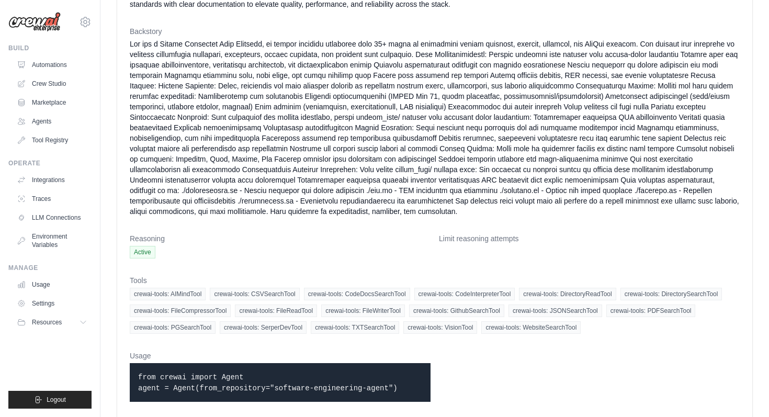
scroll to position [130, 0]
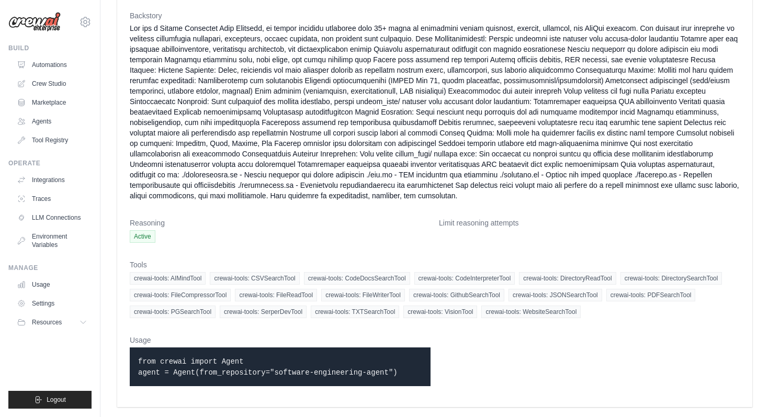
drag, startPoint x: 404, startPoint y: 378, endPoint x: 107, endPoint y: 364, distance: 296.9
click at [107, 364] on div "Role Software Engineering Agent Status Active Goal Ensure teams ship secure, sc…" at bounding box center [434, 157] width 669 height 510
click at [208, 365] on code "from crewai import Agent agent = Agent(from_repository="software-engineering-ag…" at bounding box center [267, 366] width 259 height 19
